Goal: Task Accomplishment & Management: Manage account settings

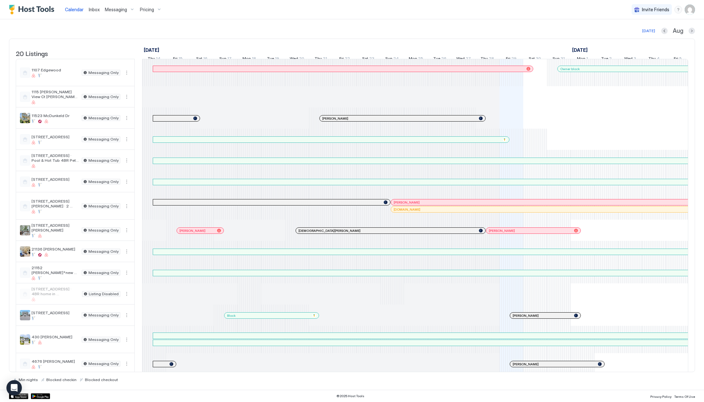
scroll to position [0, 357]
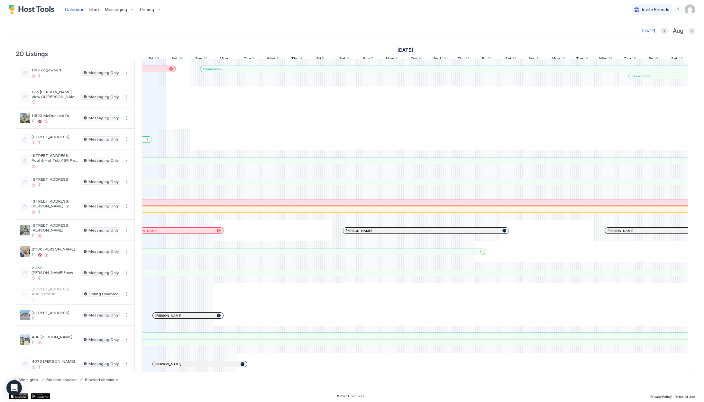
click at [94, 10] on span "Inbox" at bounding box center [94, 9] width 11 height 5
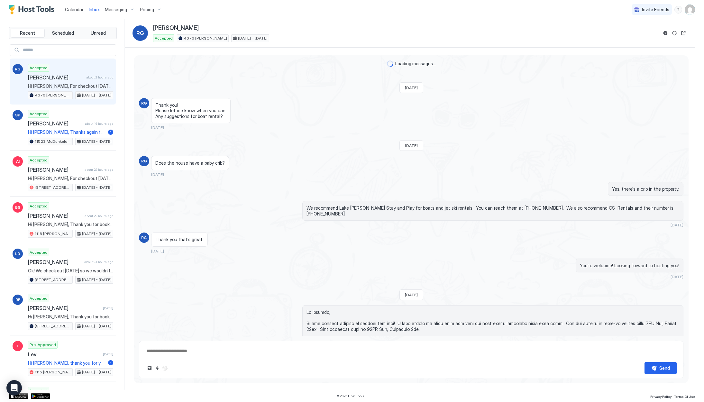
scroll to position [632, 0]
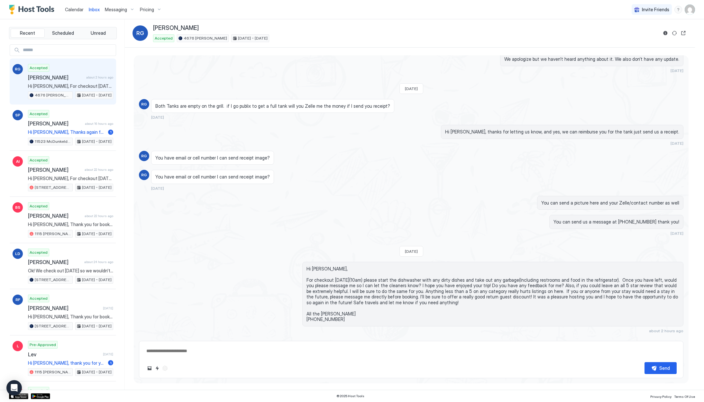
click at [81, 10] on span "Calendar" at bounding box center [74, 9] width 19 height 5
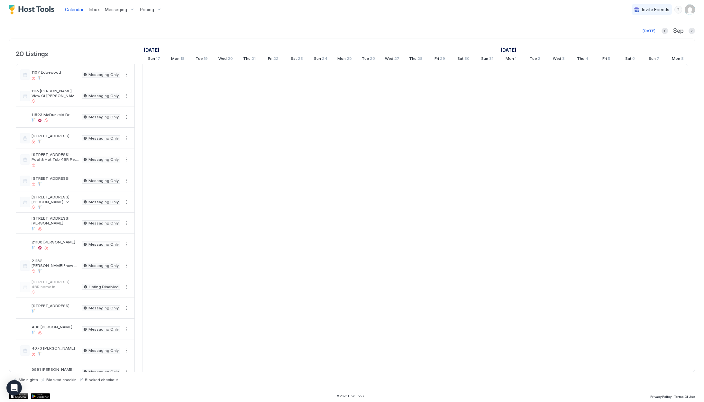
scroll to position [0, 357]
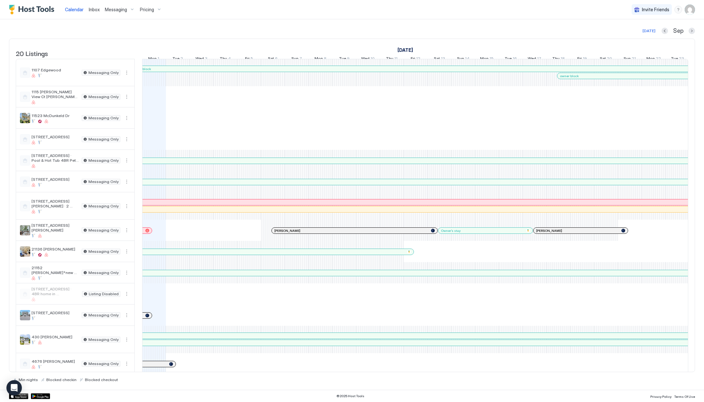
click at [117, 11] on span "Messaging" at bounding box center [116, 10] width 22 height 6
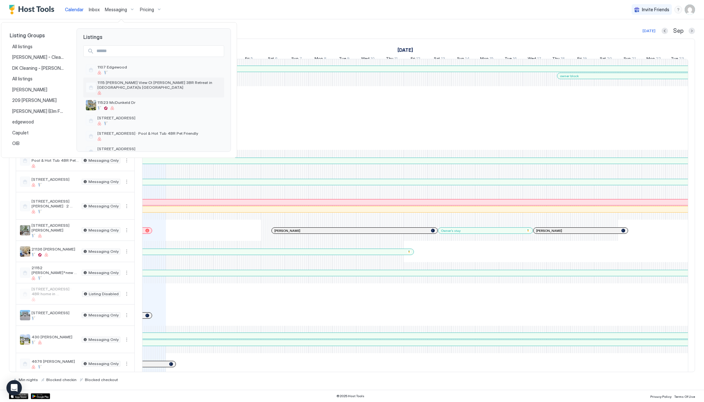
click at [112, 81] on span "1115 [PERSON_NAME] View Ct [PERSON_NAME] 3BR Retreat in [GEOGRAPHIC_DATA]’s [GE…" at bounding box center [159, 85] width 124 height 10
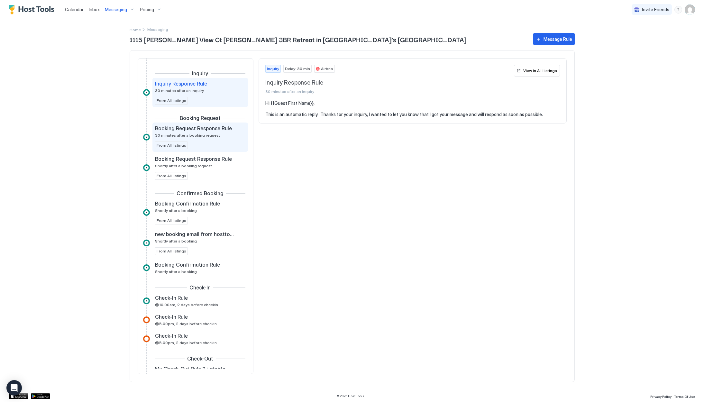
click at [193, 131] on span "Booking Request Response Rule" at bounding box center [193, 128] width 77 height 6
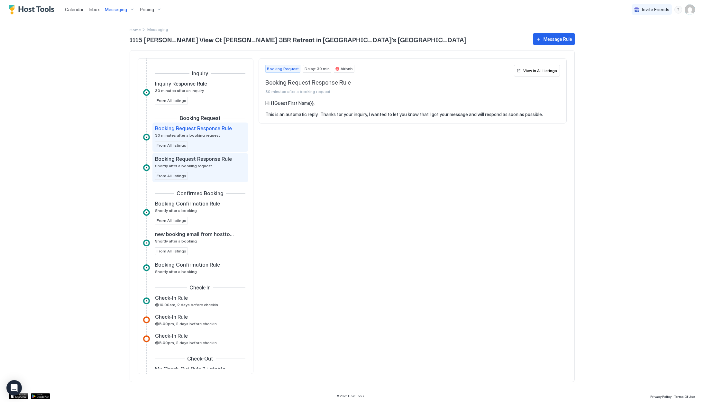
click at [221, 164] on div "Booking Request Response Rule Shortly after a booking request" at bounding box center [195, 162] width 81 height 13
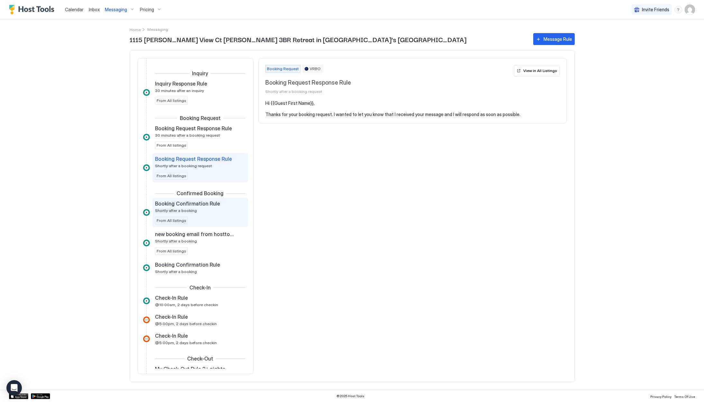
click at [212, 207] on div "Booking Confirmation Rule Shortly after a booking" at bounding box center [195, 206] width 81 height 13
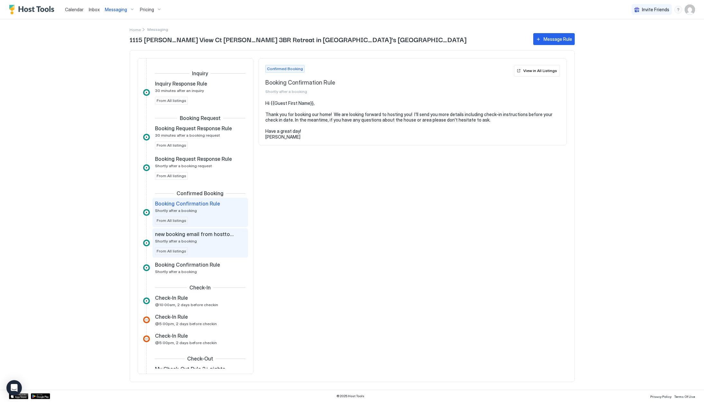
click at [215, 242] on div "new booking email from hosttools Shortly after a booking" at bounding box center [195, 237] width 81 height 13
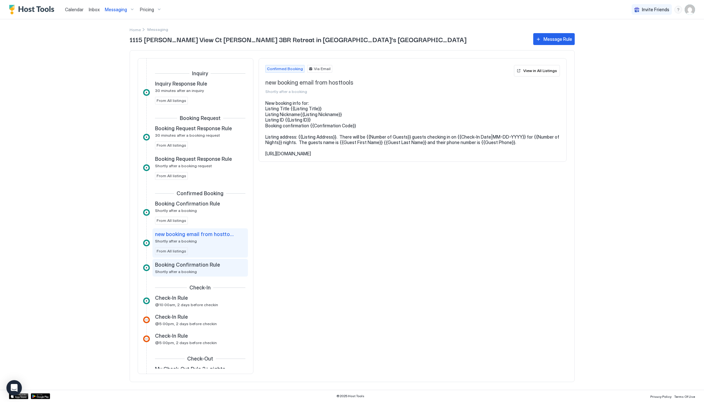
click at [212, 268] on span "Booking Confirmation Rule" at bounding box center [187, 264] width 65 height 6
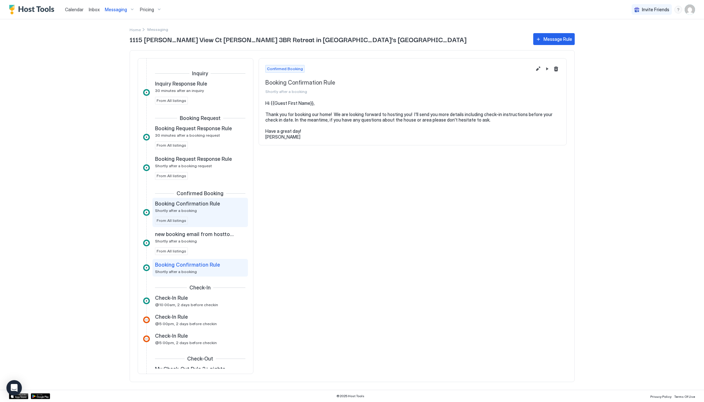
click at [210, 207] on div "Booking Confirmation Rule Shortly after a booking" at bounding box center [195, 206] width 81 height 13
click at [211, 270] on div "Booking Confirmation Rule Shortly after a booking" at bounding box center [195, 267] width 81 height 13
click at [556, 69] on button "Delete message rule" at bounding box center [556, 69] width 8 height 8
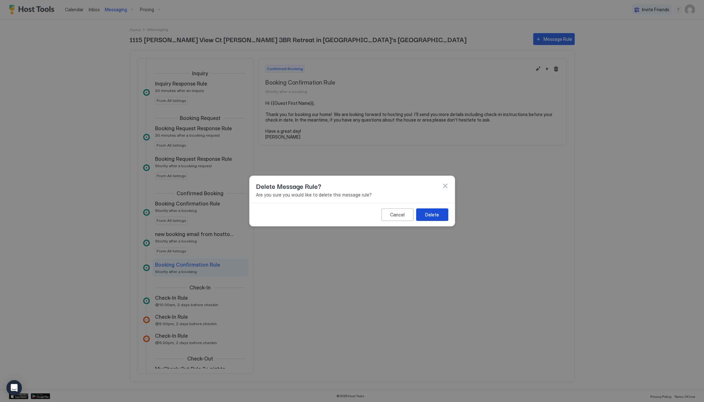
click at [443, 214] on button "Delete" at bounding box center [432, 214] width 32 height 13
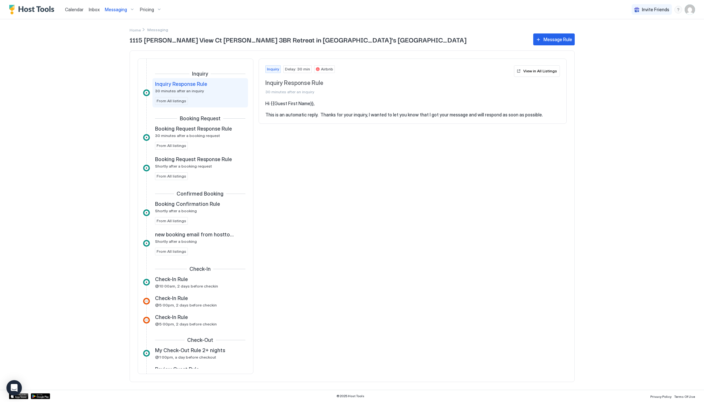
click at [81, 11] on span "Calendar" at bounding box center [74, 9] width 19 height 5
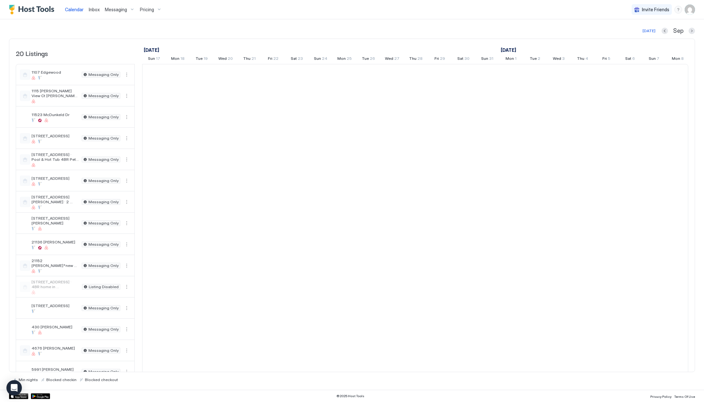
scroll to position [0, 357]
